Goal: Task Accomplishment & Management: Complete application form

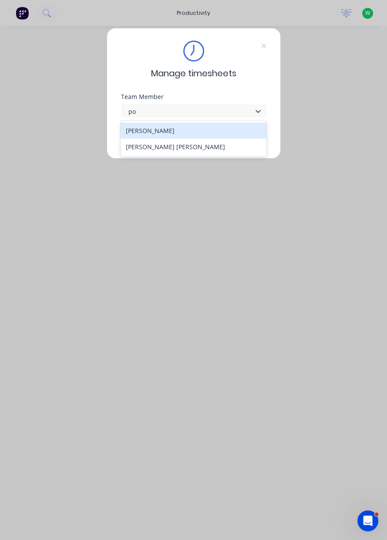
click at [229, 152] on div "[PERSON_NAME] [PERSON_NAME]" at bounding box center [194, 147] width 146 height 16
type input "po"
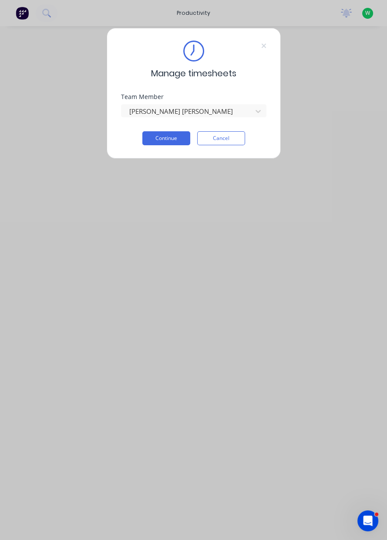
click at [166, 139] on button "Continue" at bounding box center [167, 138] width 48 height 14
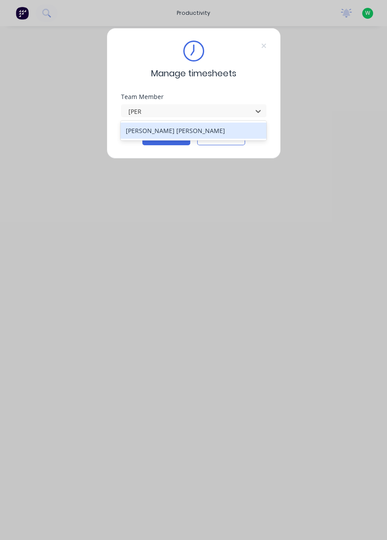
click at [241, 139] on div "[PERSON_NAME] [PERSON_NAME]" at bounding box center [194, 131] width 146 height 20
click at [196, 135] on div "[PERSON_NAME] [PERSON_NAME]" at bounding box center [194, 130] width 146 height 16
type input "[PERSON_NAME]"
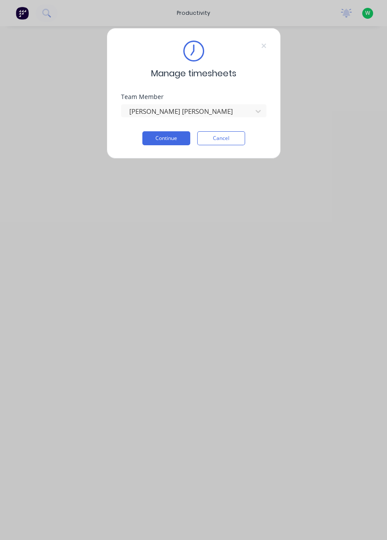
click at [176, 139] on button "Continue" at bounding box center [167, 138] width 48 height 14
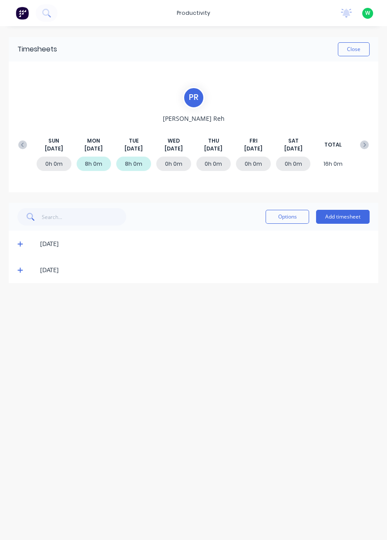
click at [351, 220] on button "Add timesheet" at bounding box center [343, 217] width 54 height 14
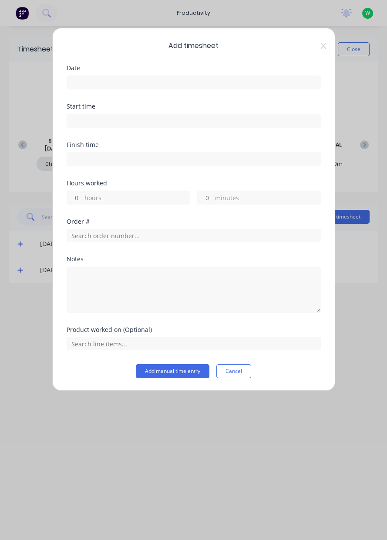
click at [285, 78] on input at bounding box center [194, 82] width 254 height 13
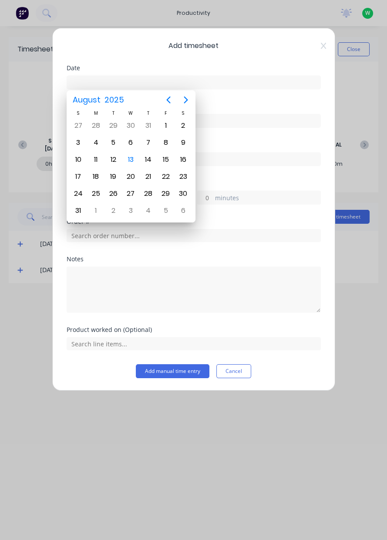
click at [133, 162] on div "13" at bounding box center [130, 159] width 13 height 13
type input "13/08/2025"
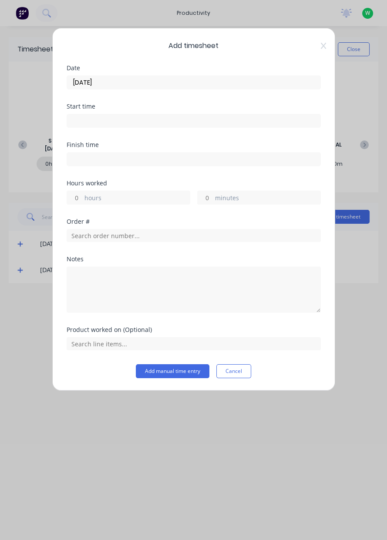
click at [125, 201] on label "hours" at bounding box center [137, 198] width 105 height 11
click at [82, 201] on input "hours" at bounding box center [74, 197] width 15 height 13
type input "9"
click at [260, 232] on input "text" at bounding box center [194, 235] width 255 height 13
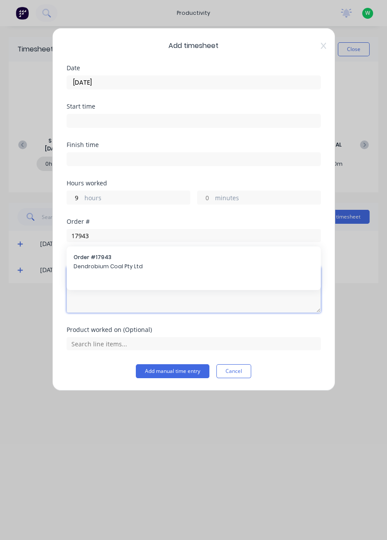
click at [176, 279] on textarea at bounding box center [194, 289] width 255 height 46
click at [182, 269] on textarea at bounding box center [194, 289] width 255 height 46
click at [148, 274] on textarea at bounding box center [194, 289] width 255 height 46
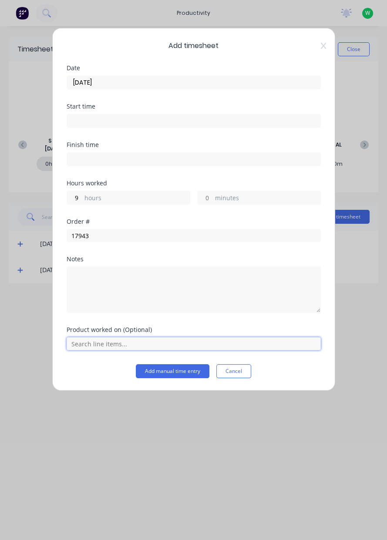
click at [183, 343] on input "text" at bounding box center [194, 343] width 255 height 13
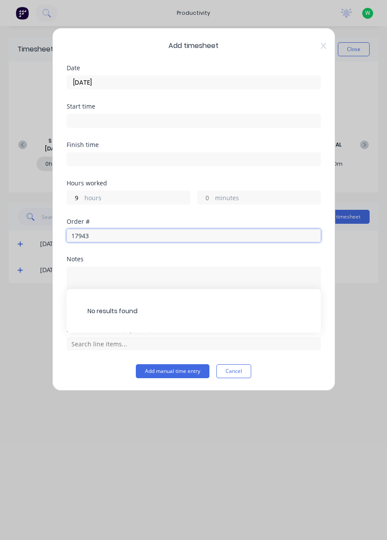
click at [213, 231] on input "17943" at bounding box center [194, 235] width 255 height 13
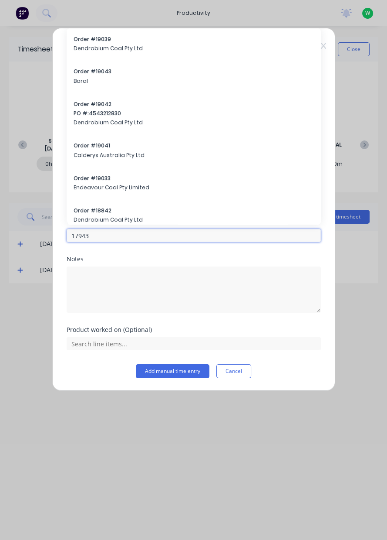
click at [257, 238] on input "17943" at bounding box center [194, 235] width 255 height 13
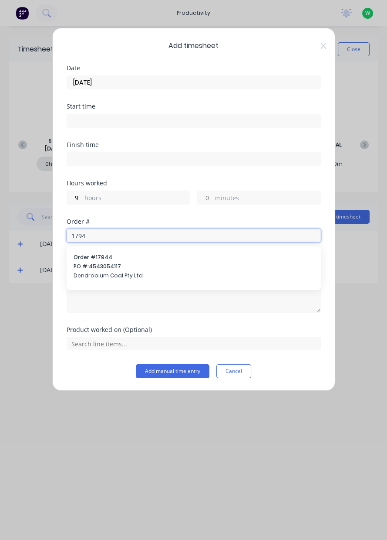
type input "17943"
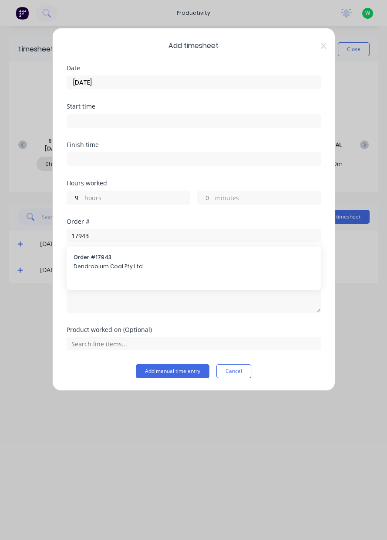
click at [165, 269] on span "Dendrobium Coal Pty Ltd" at bounding box center [194, 266] width 241 height 8
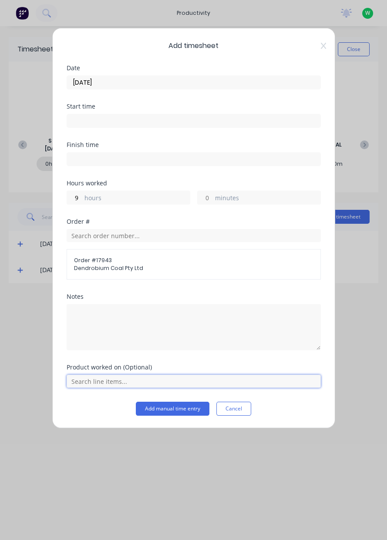
click at [266, 382] on input "text" at bounding box center [194, 380] width 255 height 13
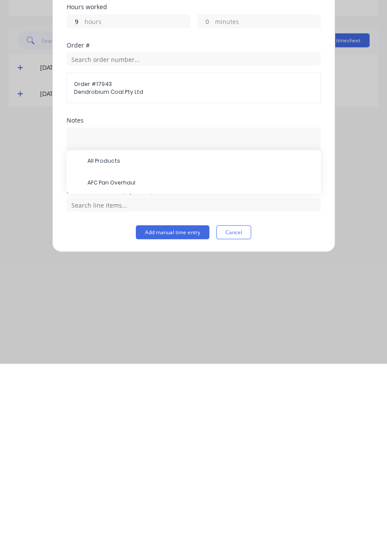
click at [150, 355] on span "AFC Pan Overhaul" at bounding box center [201, 359] width 227 height 8
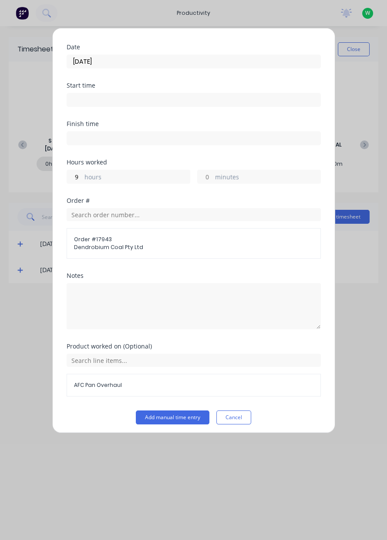
scroll to position [23, 0]
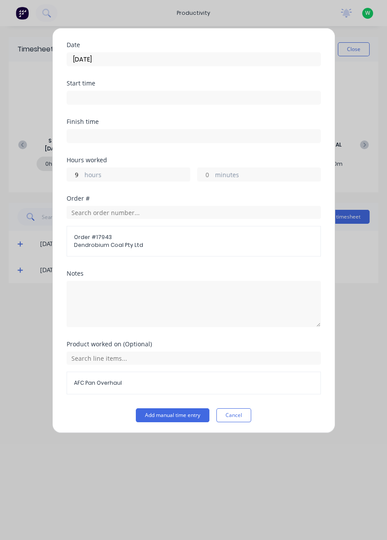
click at [185, 415] on button "Add manual time entry" at bounding box center [173, 415] width 74 height 14
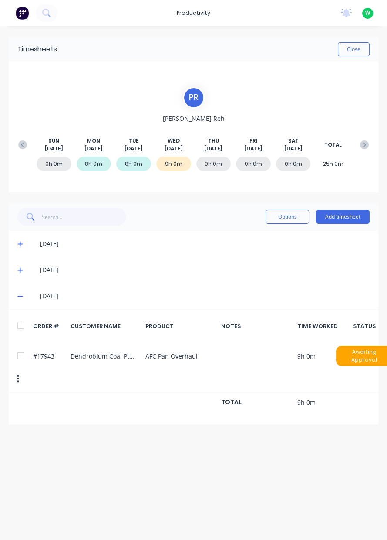
click at [345, 222] on button "Add timesheet" at bounding box center [343, 217] width 54 height 14
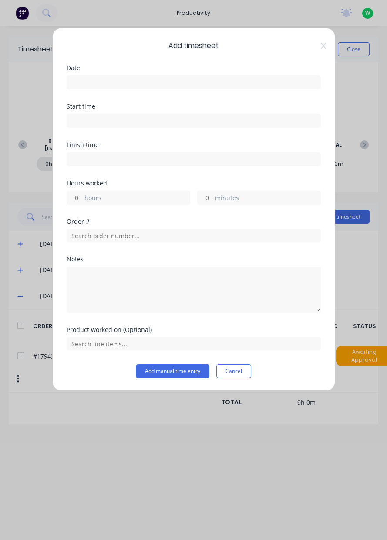
click at [290, 85] on input at bounding box center [194, 82] width 254 height 13
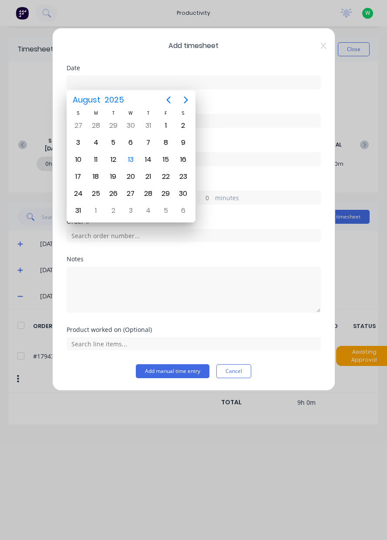
click at [133, 157] on div "13" at bounding box center [130, 159] width 13 height 13
type input "13/08/2025"
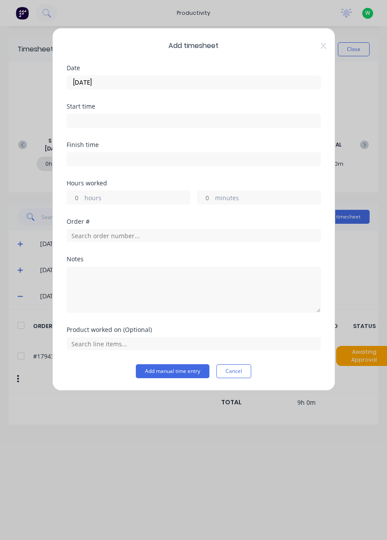
click at [146, 198] on label "hours" at bounding box center [137, 198] width 105 height 11
click at [82, 198] on input "hours" at bounding box center [74, 197] width 15 height 13
click at [136, 200] on label "hours" at bounding box center [137, 198] width 105 height 11
click at [82, 200] on input "hours" at bounding box center [74, 197] width 15 height 13
type input "1"
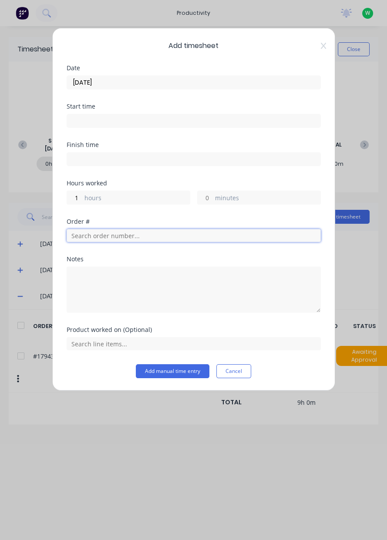
click at [226, 231] on input "text" at bounding box center [194, 235] width 255 height 13
type input "18773"
click at [229, 268] on span "Cash" at bounding box center [194, 266] width 241 height 8
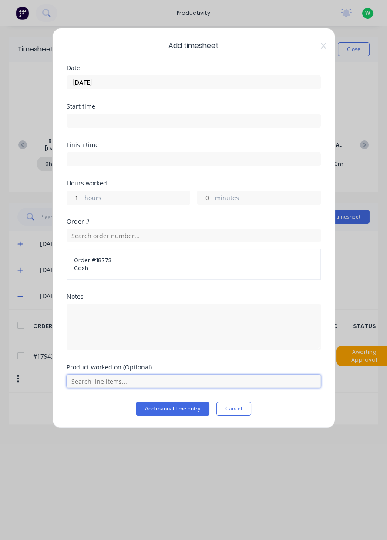
click at [224, 382] on input "text" at bounding box center [194, 380] width 255 height 13
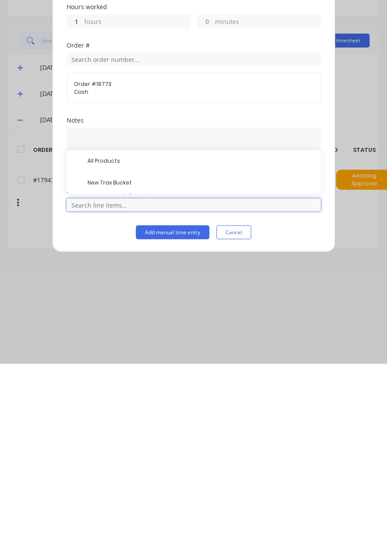
scroll to position [21, 0]
click at [146, 367] on div "New Trax Bucket" at bounding box center [194, 359] width 255 height 22
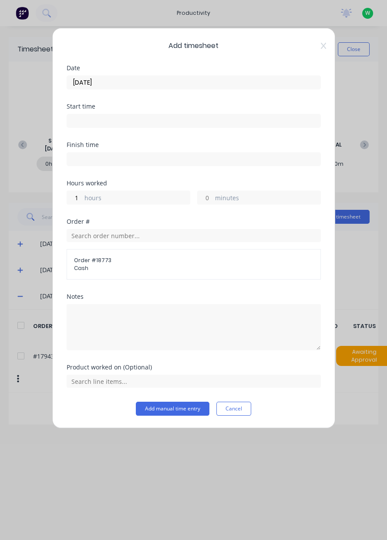
click at [194, 410] on button "Add manual time entry" at bounding box center [173, 408] width 74 height 14
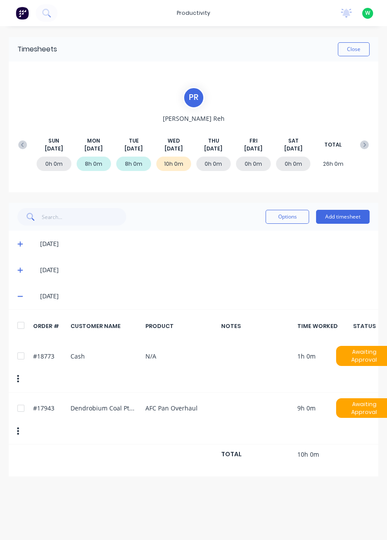
scroll to position [0, 0]
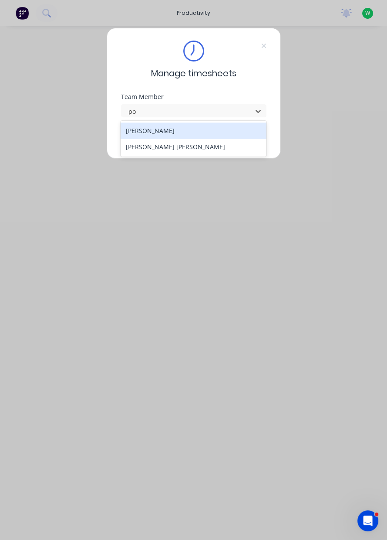
click at [192, 150] on div "[PERSON_NAME] [PERSON_NAME]" at bounding box center [194, 147] width 146 height 16
type input "po"
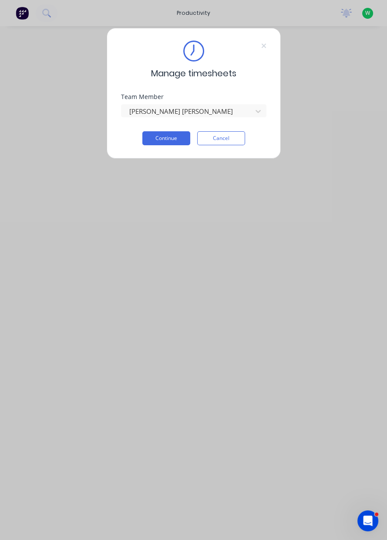
click at [169, 139] on button "Continue" at bounding box center [167, 138] width 48 height 14
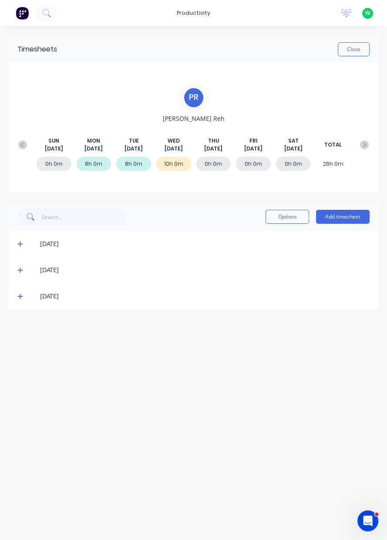
click at [21, 298] on icon at bounding box center [20, 296] width 6 height 6
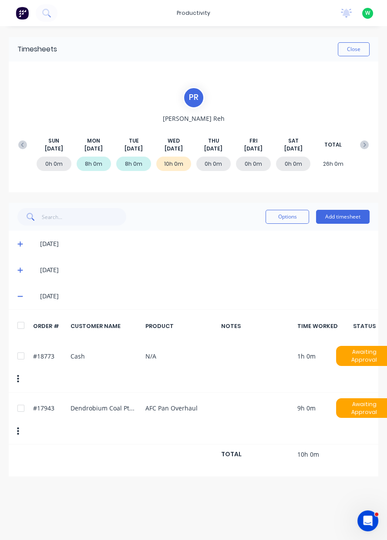
click at [281, 218] on button "Options" at bounding box center [288, 217] width 44 height 14
click at [24, 399] on div at bounding box center [20, 407] width 17 height 17
click at [21, 352] on div at bounding box center [20, 355] width 17 height 17
click at [291, 215] on button "Options" at bounding box center [288, 217] width 44 height 14
click at [259, 244] on div "Delete" at bounding box center [267, 239] width 67 height 13
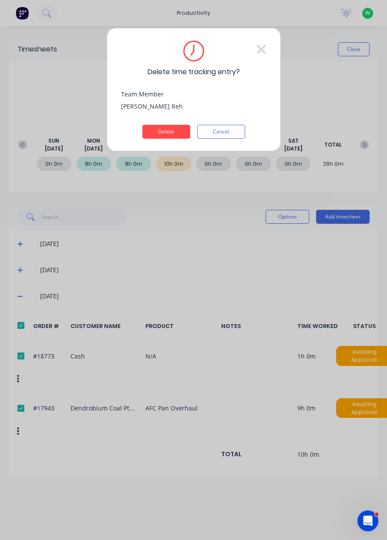
click at [173, 130] on button "Delete" at bounding box center [167, 132] width 48 height 14
click at [167, 132] on div "SUN Aug 10th MON Aug 11th TUE Aug 12th WED Aug 13th THU Aug 14th FRI Aug 15th S…" at bounding box center [194, 145] width 360 height 44
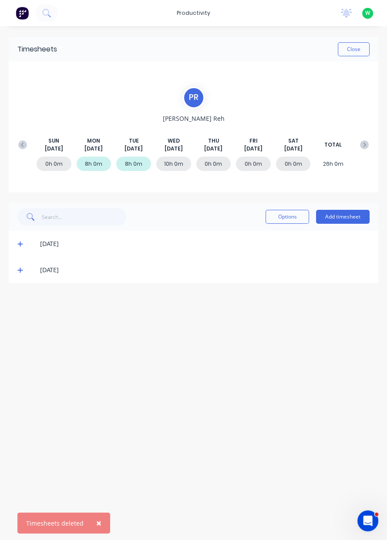
click at [356, 217] on button "Add timesheet" at bounding box center [343, 217] width 54 height 14
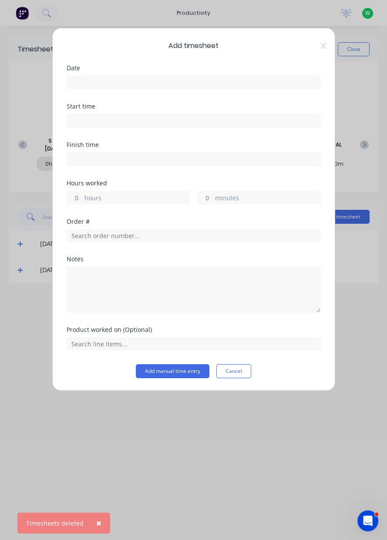
click at [266, 77] on input at bounding box center [194, 82] width 254 height 13
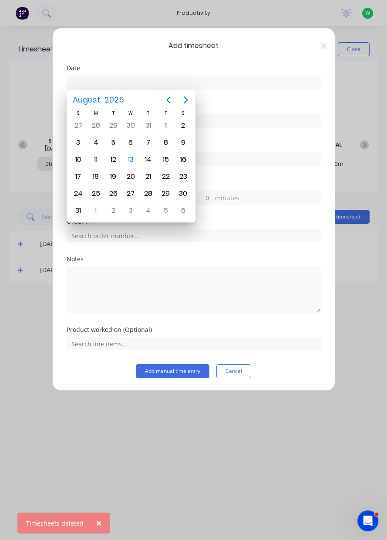
click at [129, 164] on div "13" at bounding box center [130, 159] width 17 height 17
type input "13/08/2025"
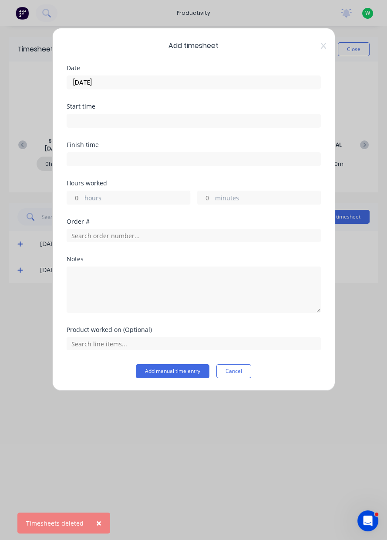
click at [154, 193] on label "hours" at bounding box center [137, 198] width 105 height 11
click at [82, 193] on input "hours" at bounding box center [74, 197] width 15 height 13
type input "9.5"
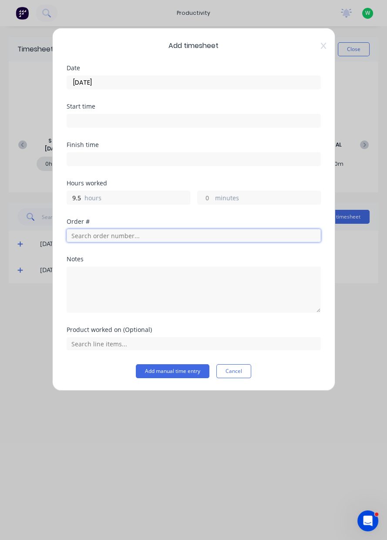
click at [143, 238] on input "text" at bounding box center [194, 235] width 255 height 13
type input "17943"
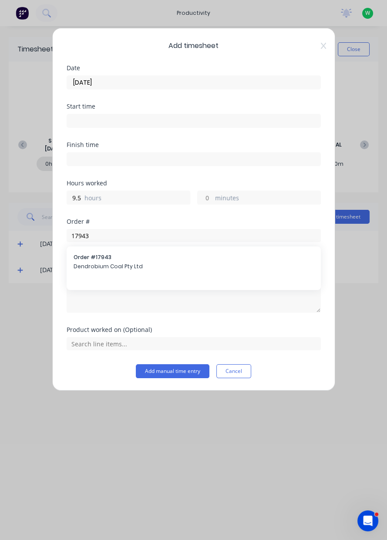
click at [222, 265] on span "Dendrobium Coal Pty Ltd" at bounding box center [194, 266] width 241 height 8
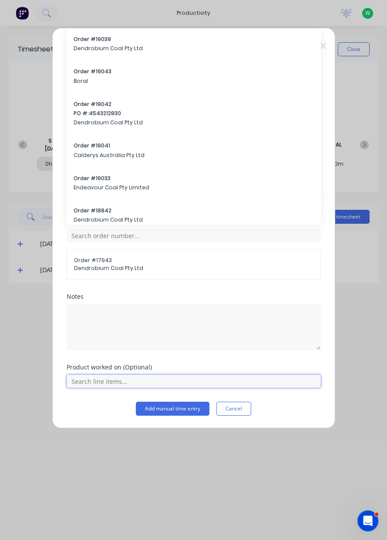
click at [245, 381] on input "text" at bounding box center [194, 380] width 255 height 13
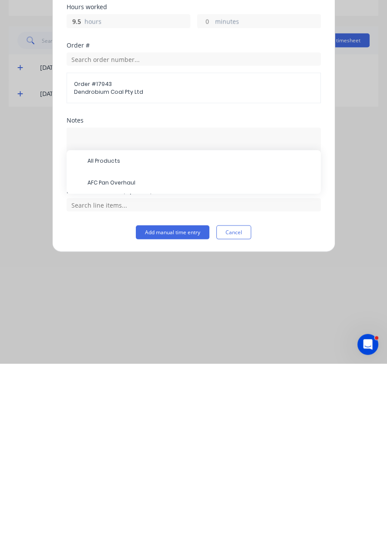
click at [146, 359] on span "AFC Pan Overhaul" at bounding box center [201, 359] width 227 height 8
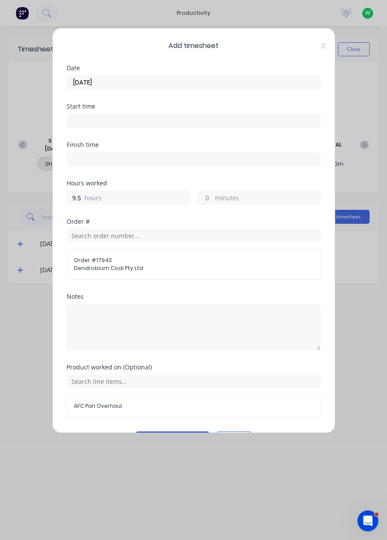
scroll to position [23, 0]
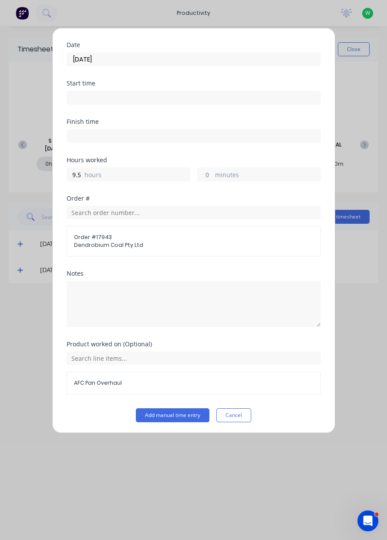
click at [179, 416] on button "Add manual time entry" at bounding box center [173, 415] width 74 height 14
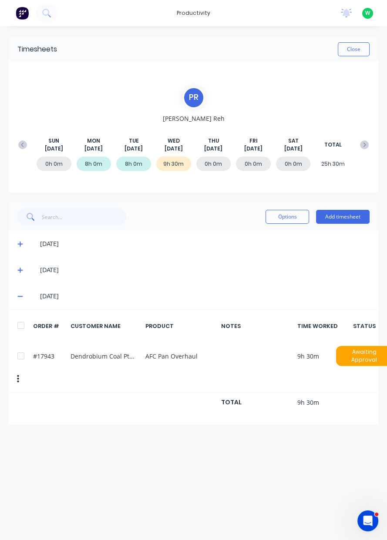
click at [358, 216] on button "Add timesheet" at bounding box center [343, 217] width 54 height 14
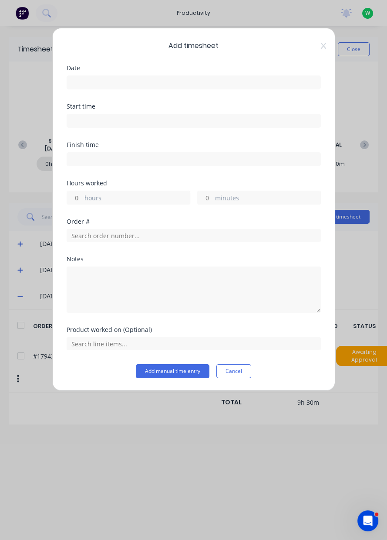
click at [257, 83] on input at bounding box center [194, 82] width 254 height 13
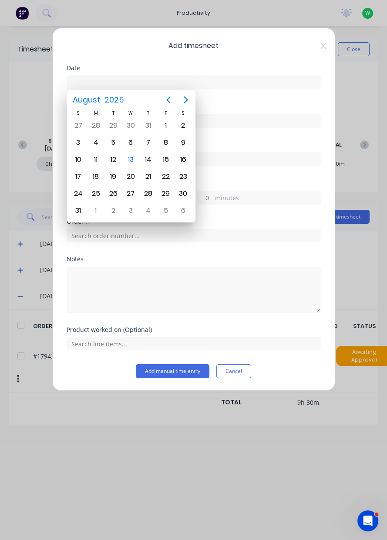
click at [131, 162] on div "13" at bounding box center [130, 159] width 13 height 13
type input "13/08/2025"
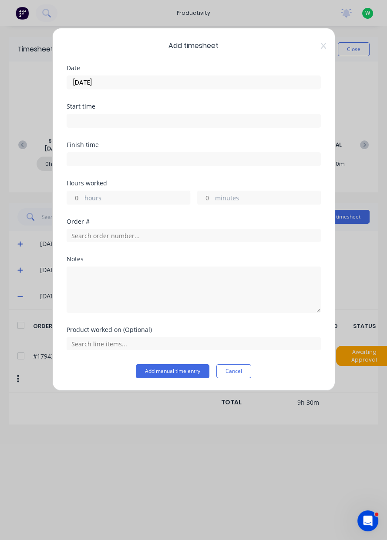
click at [153, 198] on label "hours" at bounding box center [137, 198] width 105 height 11
click at [82, 198] on input "hours" at bounding box center [74, 197] width 15 height 13
type input ".5"
click at [189, 236] on input "text" at bounding box center [194, 235] width 255 height 13
type input "1"
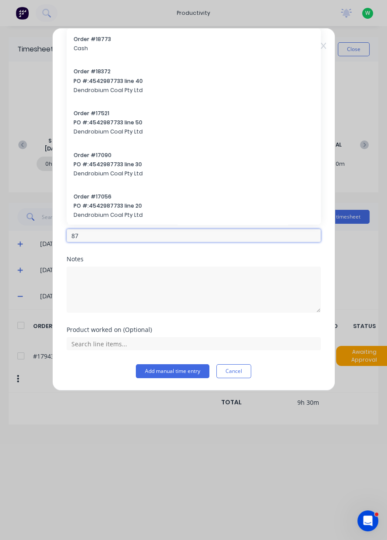
type input "8"
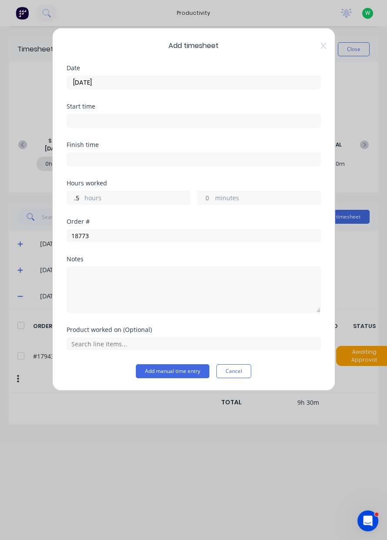
click at [226, 257] on div "Notes" at bounding box center [194, 259] width 255 height 6
click at [231, 345] on input "text" at bounding box center [194, 343] width 255 height 13
click at [238, 230] on input "18773" at bounding box center [194, 235] width 255 height 13
click at [251, 233] on input "18773" at bounding box center [194, 235] width 255 height 13
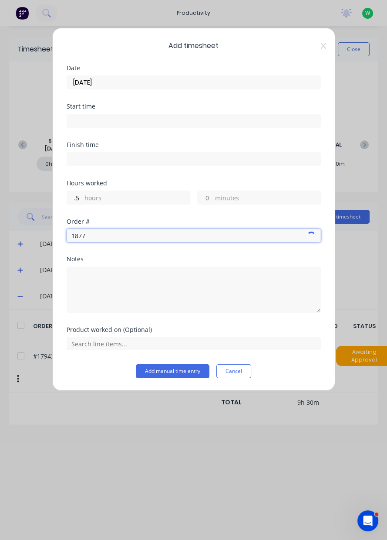
type input "18773"
click at [222, 265] on span "Cash" at bounding box center [194, 266] width 241 height 8
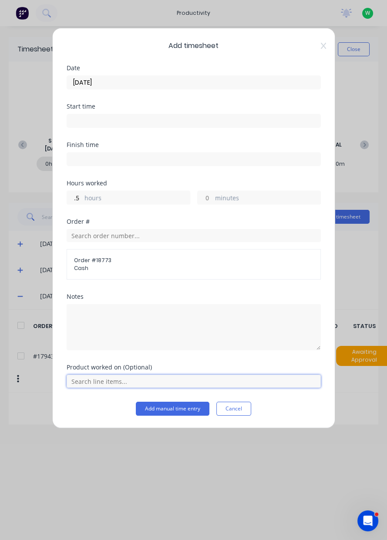
click at [228, 383] on input "text" at bounding box center [194, 380] width 255 height 13
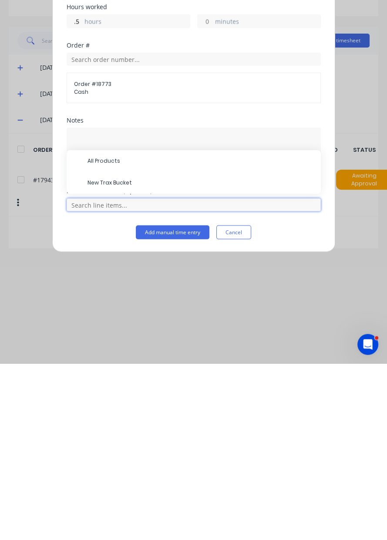
scroll to position [21, 0]
click at [170, 355] on span "New Trax Bucket" at bounding box center [201, 359] width 227 height 8
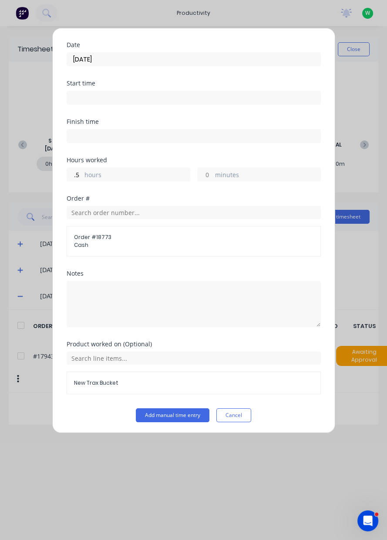
scroll to position [45, 0]
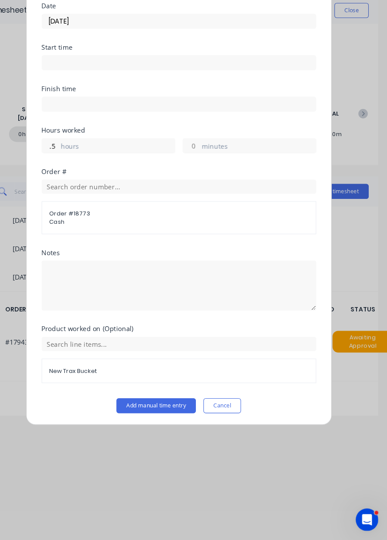
click at [187, 416] on button "Add manual time entry" at bounding box center [173, 415] width 74 height 14
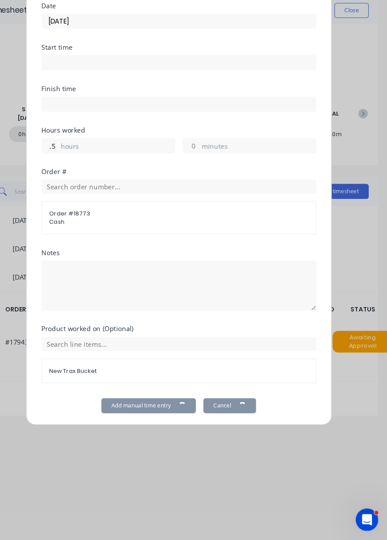
click at [187, 418] on div "Timesheets Close P R Poe Reh SUN Aug 10th MON Aug 11th TUE Aug 12th WED Aug 13t…" at bounding box center [193, 274] width 387 height 496
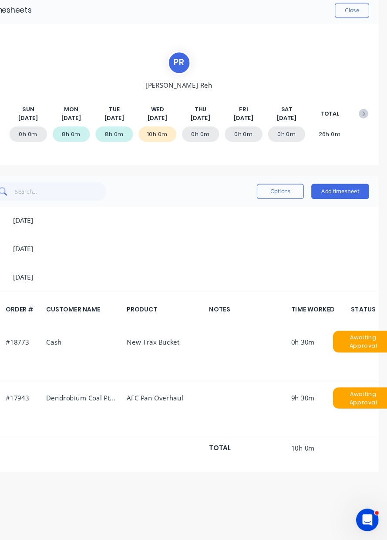
scroll to position [0, 0]
click at [259, 478] on div "Timesheets Close P R Poe Reh SUN Aug 10th MON Aug 11th TUE Aug 12th WED Aug 13t…" at bounding box center [193, 274] width 387 height 496
click at [250, 477] on div "Timesheets Close P R Poe Reh SUN Aug 10th MON Aug 11th TUE Aug 12th WED Aug 13t…" at bounding box center [193, 274] width 387 height 496
